Goal: Obtain resource: Download file/media

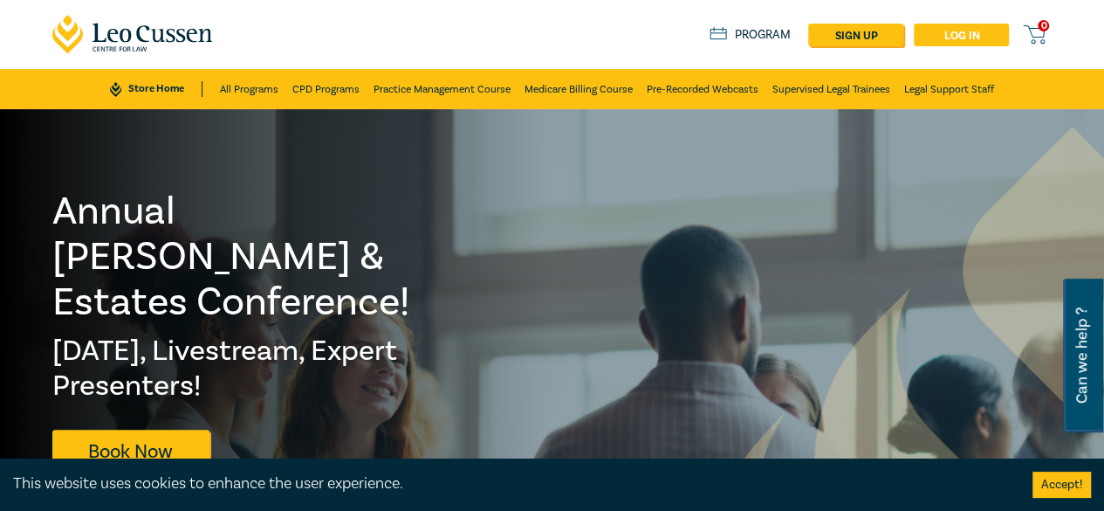
click at [932, 36] on link "Log in" at bounding box center [961, 35] width 95 height 23
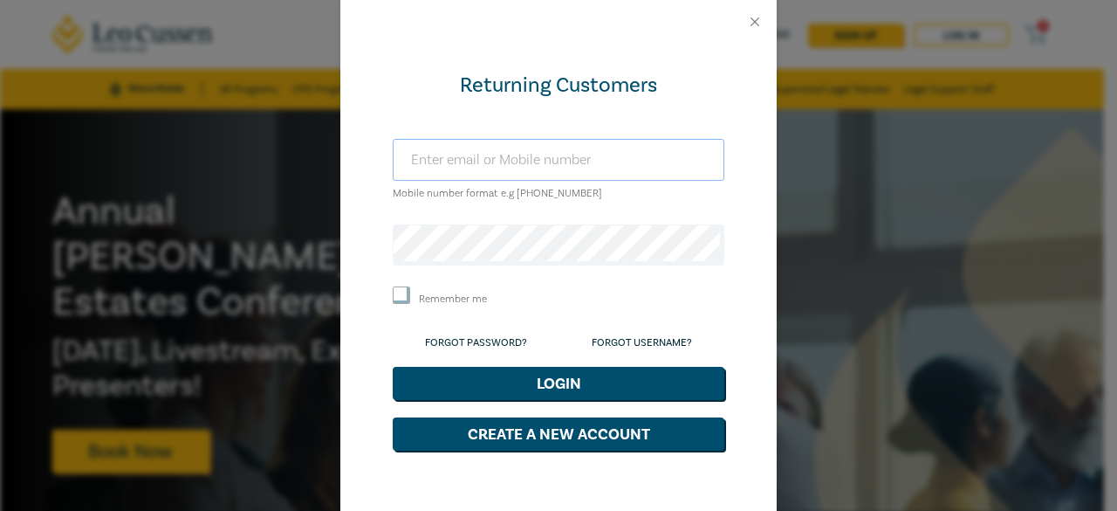
type input "+610412136864"
click at [501, 385] on button "Login" at bounding box center [559, 383] width 332 height 33
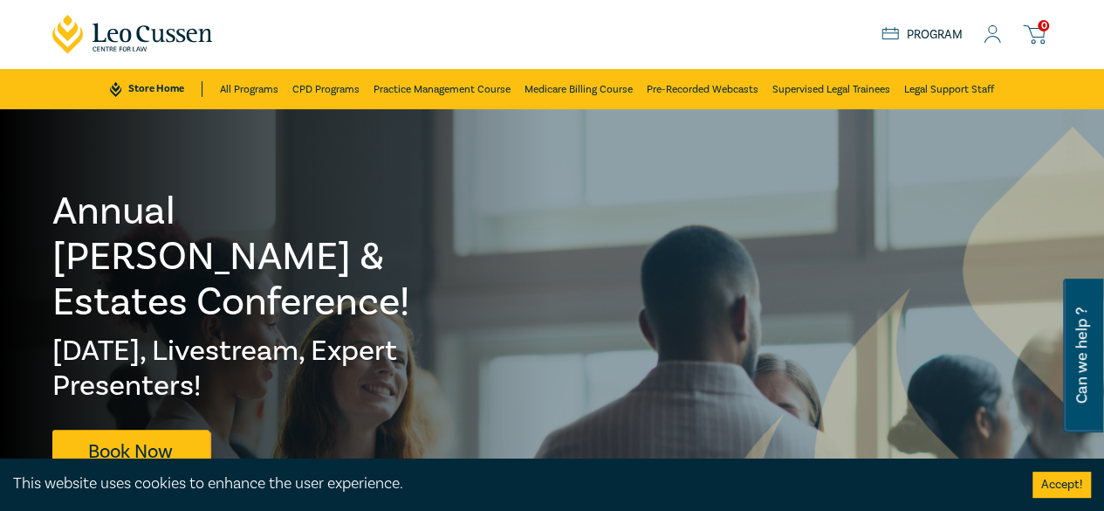
click at [997, 31] on icon at bounding box center [992, 34] width 17 height 18
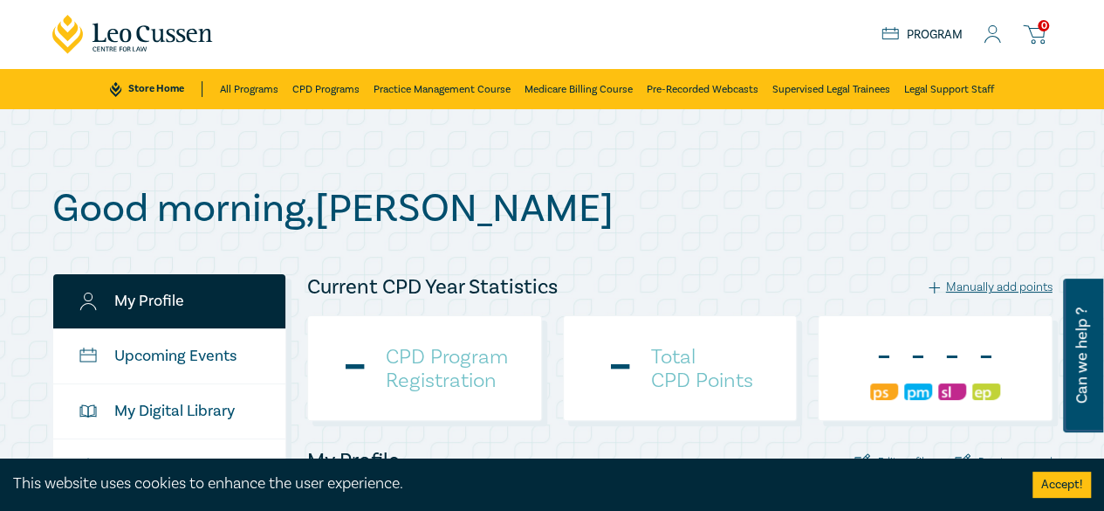
checkbox input "true"
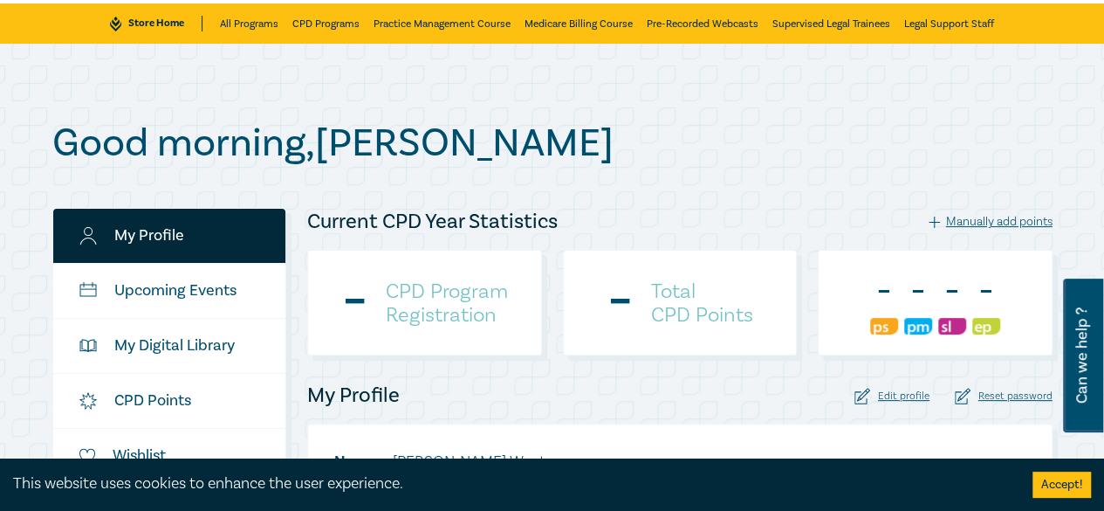
scroll to position [262, 0]
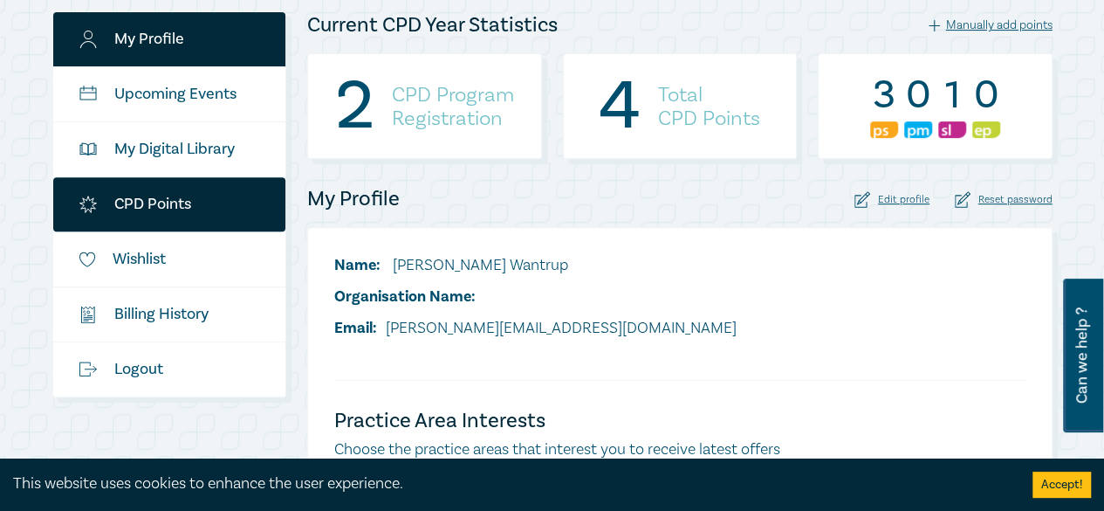
click at [141, 209] on link "CPD Points" at bounding box center [169, 204] width 233 height 54
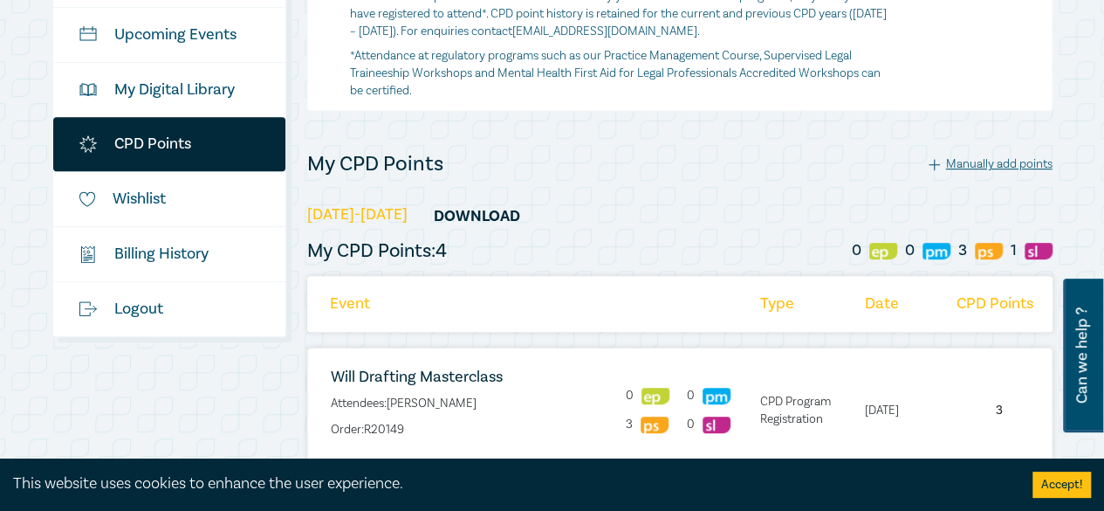
scroll to position [349, 0]
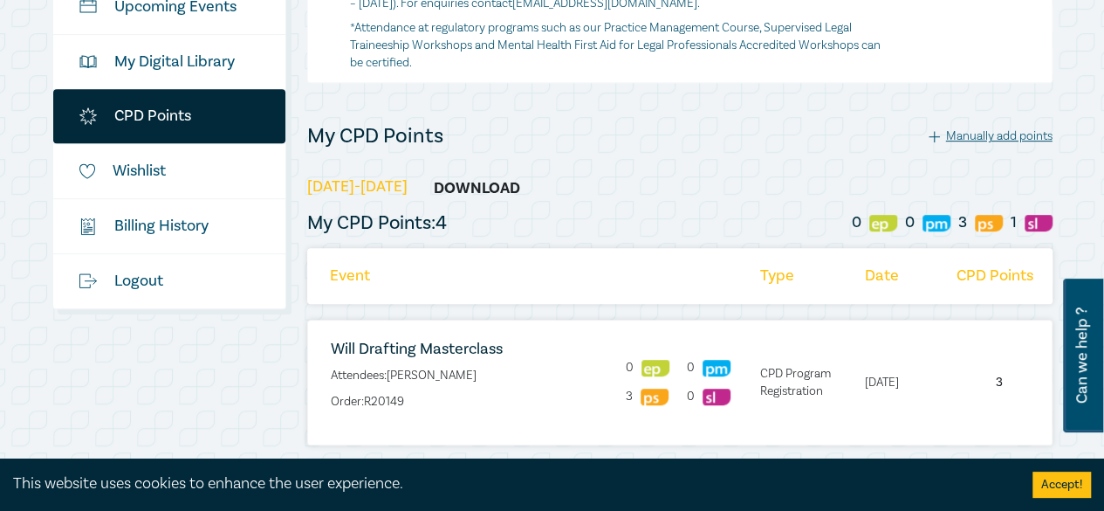
click at [463, 182] on link "Download" at bounding box center [476, 187] width 131 height 33
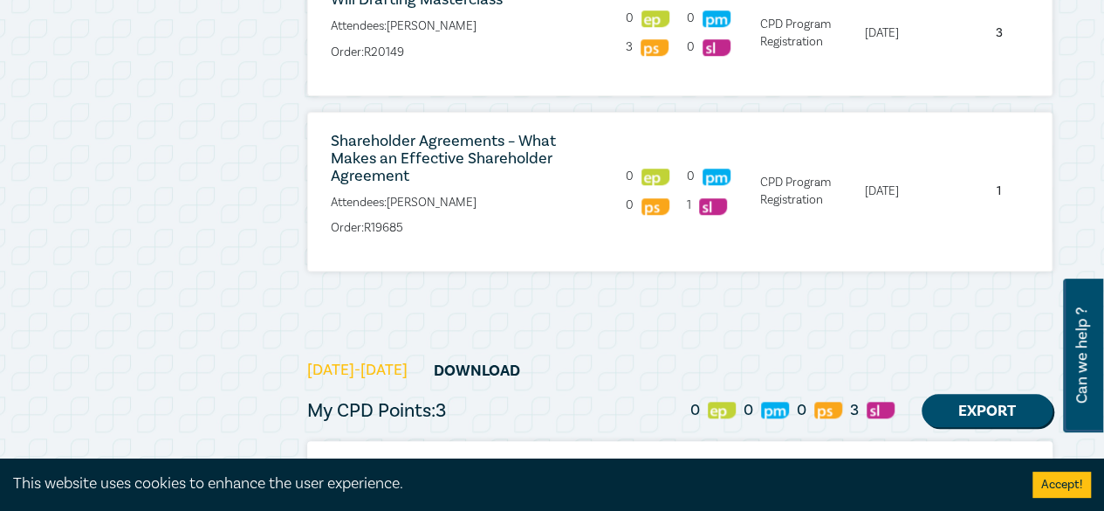
scroll to position [786, 0]
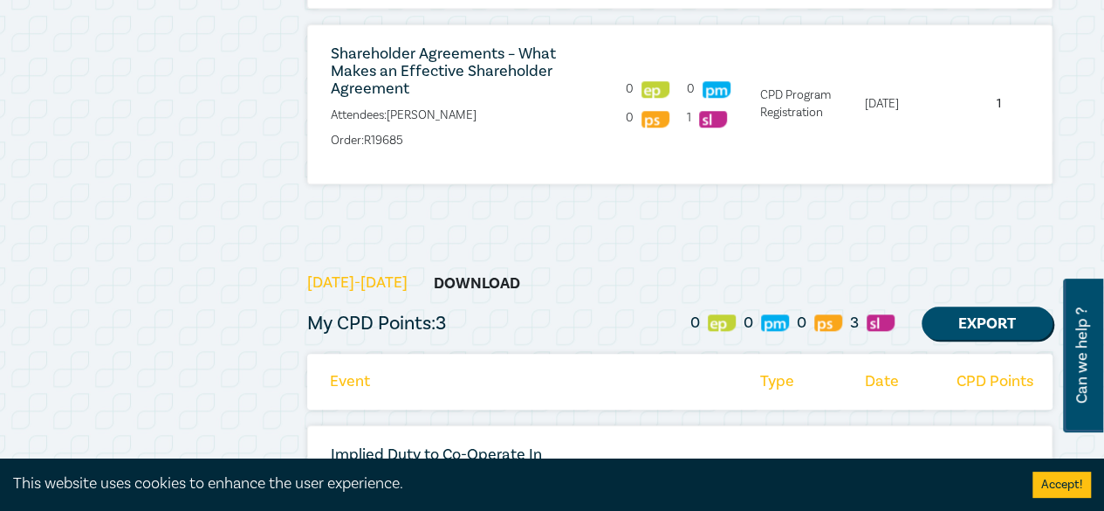
click at [433, 280] on link "Download" at bounding box center [476, 282] width 131 height 33
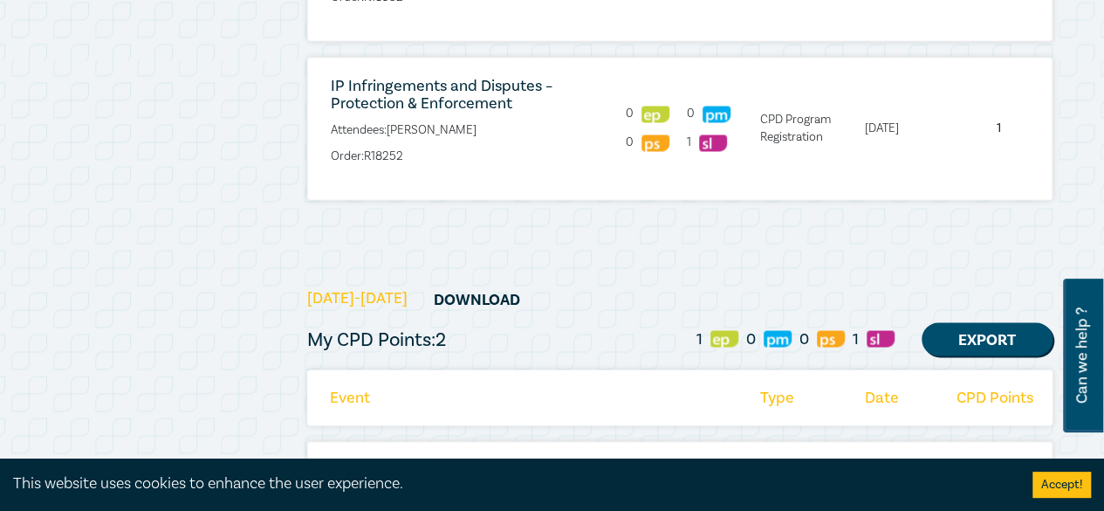
scroll to position [1484, 0]
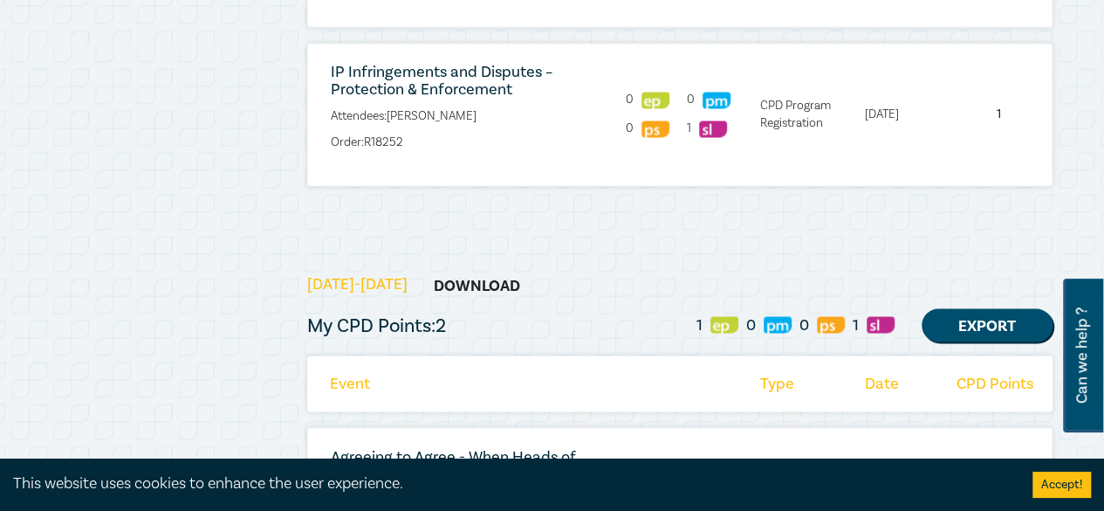
click at [433, 280] on link "Download" at bounding box center [476, 284] width 131 height 33
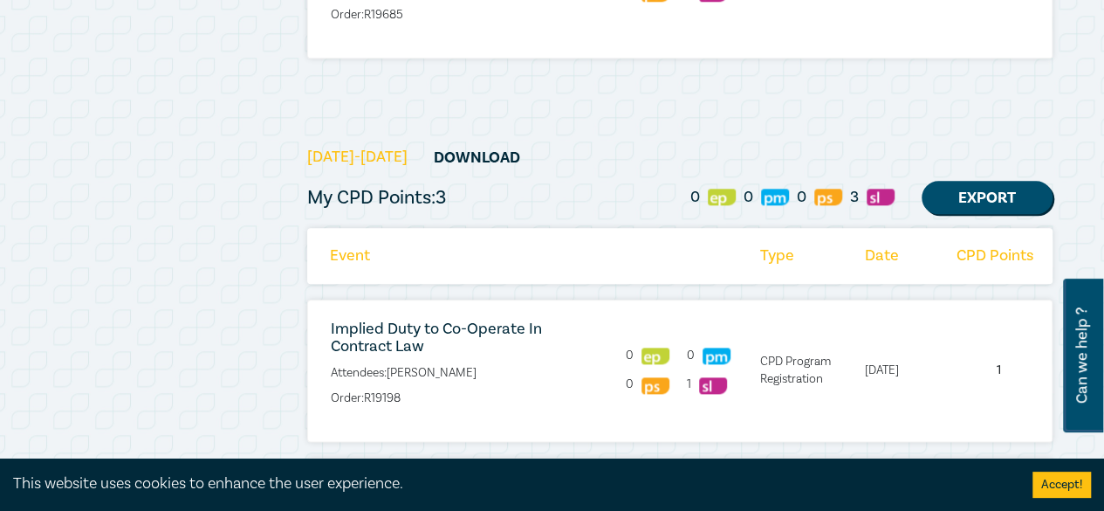
scroll to position [873, 0]
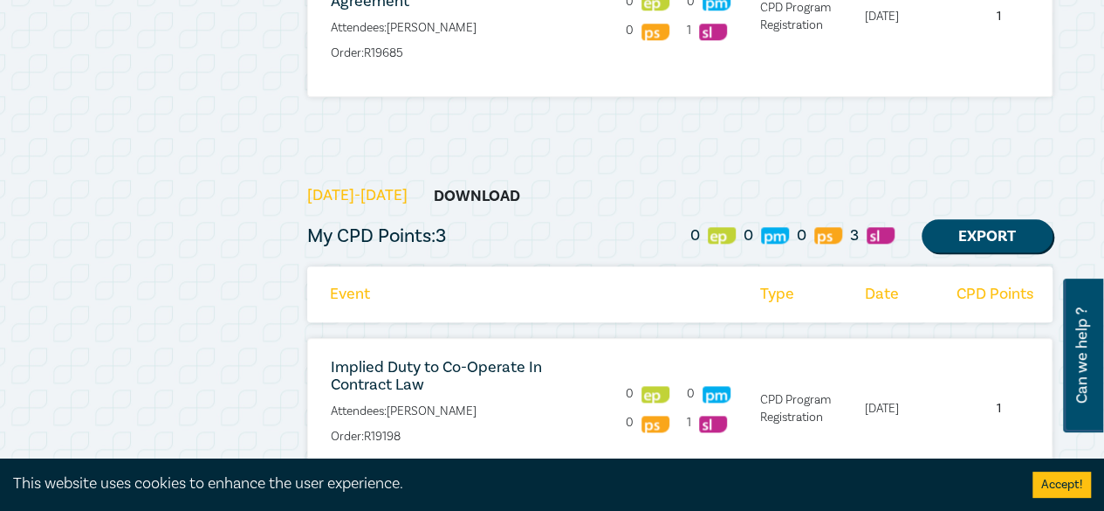
click at [443, 191] on link "Download" at bounding box center [476, 195] width 131 height 33
click at [441, 192] on link "Processing..." at bounding box center [476, 195] width 131 height 33
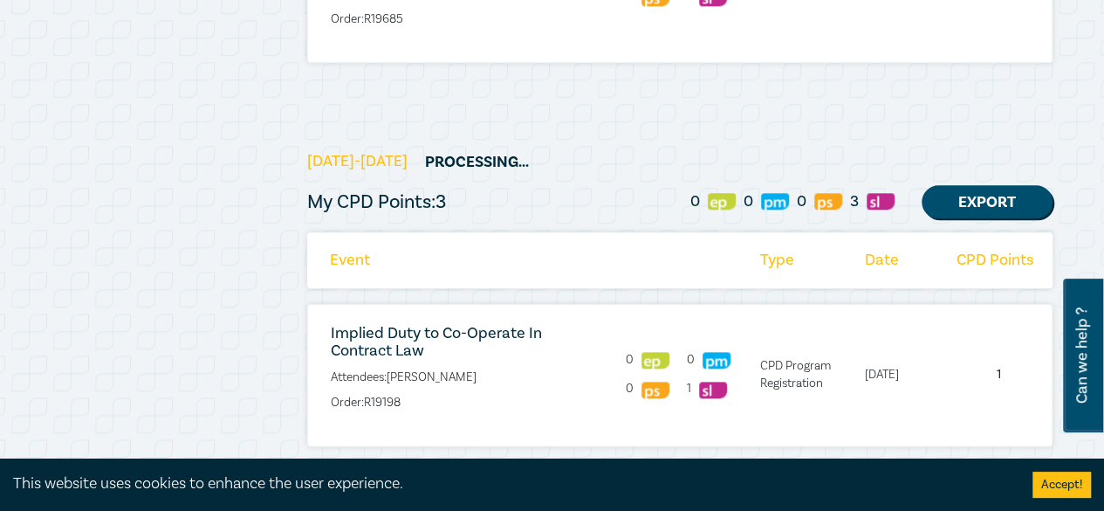
scroll to position [960, 0]
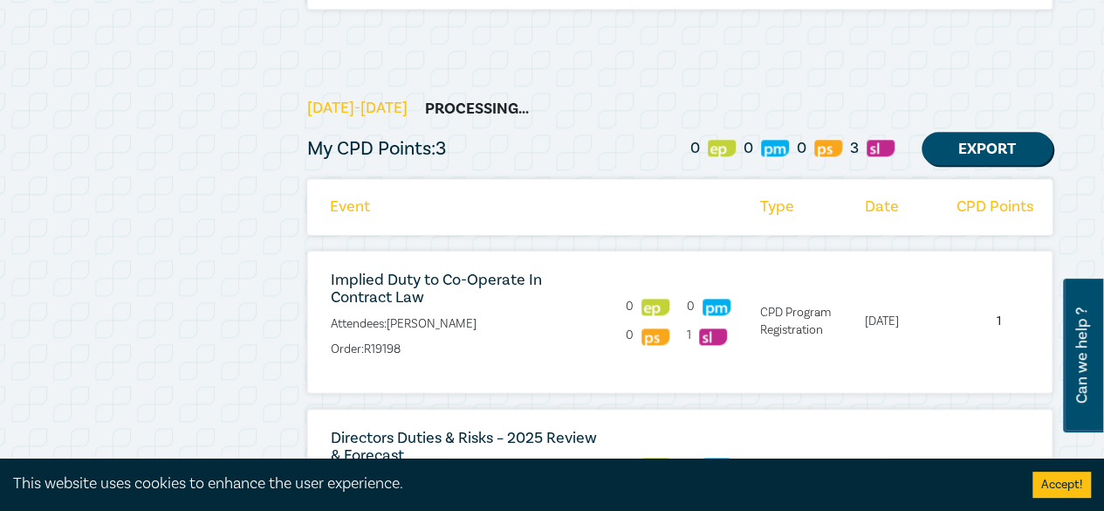
click at [456, 105] on link "Processing..." at bounding box center [476, 108] width 131 height 33
